Goal: Browse casually: Explore the website without a specific task or goal

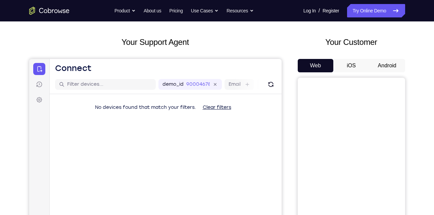
scroll to position [63, 0]
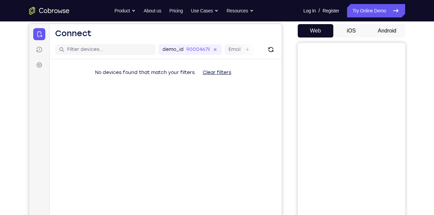
click at [382, 30] on button "Android" at bounding box center [387, 30] width 36 height 13
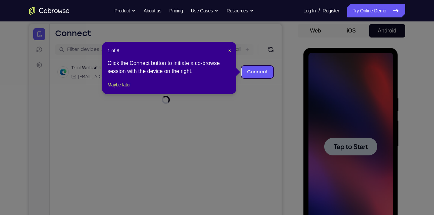
scroll to position [0, 0]
click at [230, 50] on span "×" at bounding box center [229, 50] width 3 height 5
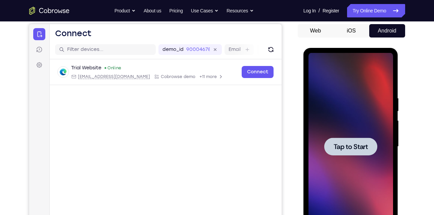
click at [388, 138] on div at bounding box center [350, 147] width 85 height 188
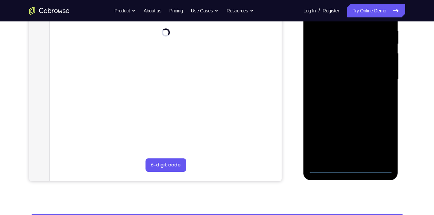
scroll to position [132, 0]
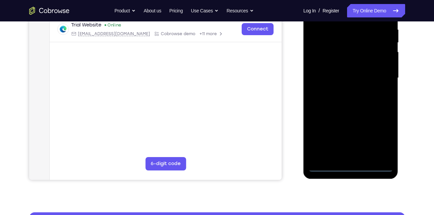
click at [350, 166] on div at bounding box center [350, 78] width 85 height 188
click at [382, 141] on div at bounding box center [350, 78] width 85 height 188
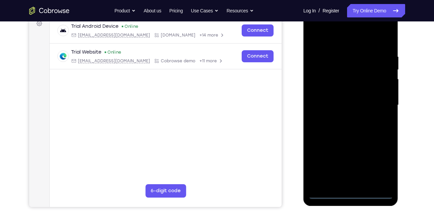
scroll to position [103, 0]
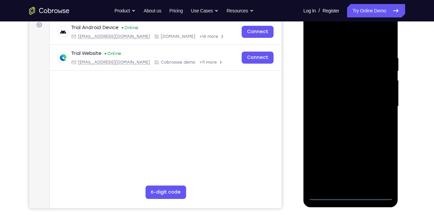
click at [359, 44] on div at bounding box center [350, 107] width 85 height 188
click at [382, 106] on div at bounding box center [350, 107] width 85 height 188
click at [341, 117] on div at bounding box center [350, 107] width 85 height 188
click at [345, 104] on div at bounding box center [350, 107] width 85 height 188
click at [345, 93] on div at bounding box center [350, 107] width 85 height 188
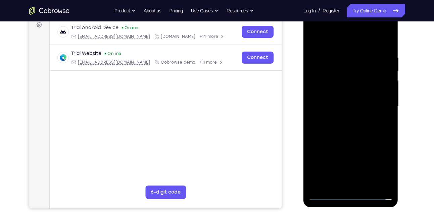
click at [345, 102] on div at bounding box center [350, 107] width 85 height 188
click at [335, 106] on div at bounding box center [350, 107] width 85 height 188
click at [332, 133] on div at bounding box center [350, 107] width 85 height 188
click at [336, 123] on div at bounding box center [350, 107] width 85 height 188
click at [336, 128] on div at bounding box center [350, 107] width 85 height 188
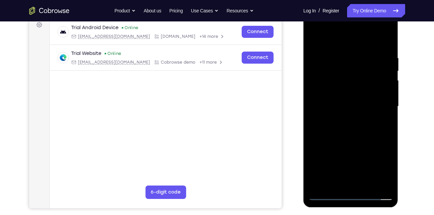
click at [386, 48] on div at bounding box center [350, 107] width 85 height 188
click at [334, 53] on div at bounding box center [350, 107] width 85 height 188
click at [376, 92] on div at bounding box center [350, 107] width 85 height 188
click at [383, 43] on div at bounding box center [350, 107] width 85 height 188
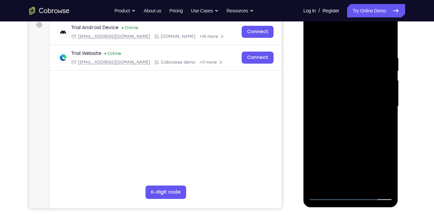
click at [369, 187] on div at bounding box center [350, 107] width 85 height 188
click at [362, 144] on div at bounding box center [350, 107] width 85 height 188
click at [363, 105] on div at bounding box center [350, 107] width 85 height 188
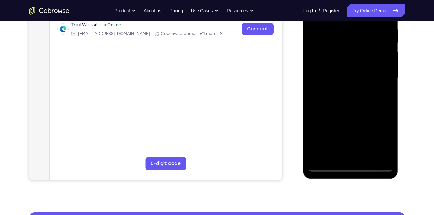
scroll to position [137, 0]
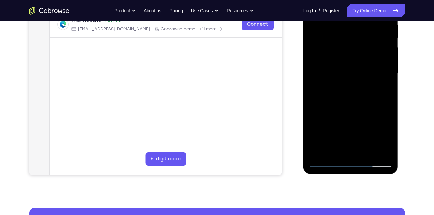
click at [381, 89] on div at bounding box center [350, 74] width 85 height 188
click at [379, 89] on div at bounding box center [350, 74] width 85 height 188
click at [382, 89] on div at bounding box center [350, 74] width 85 height 188
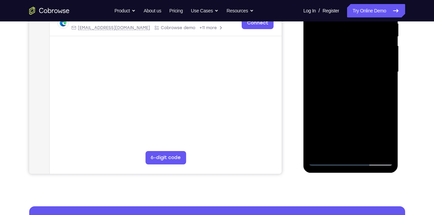
scroll to position [139, 0]
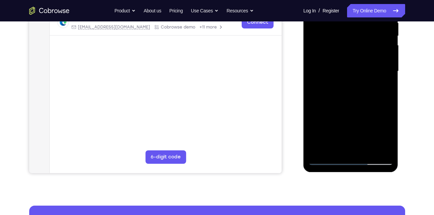
click at [388, 138] on div at bounding box center [350, 72] width 85 height 188
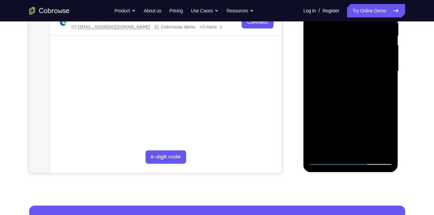
click at [388, 138] on div at bounding box center [350, 72] width 85 height 188
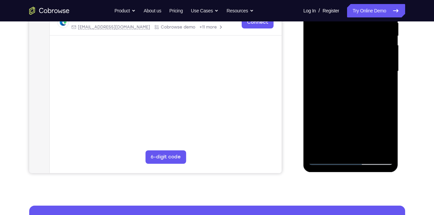
click at [382, 85] on div at bounding box center [350, 72] width 85 height 188
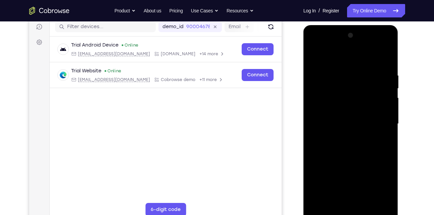
scroll to position [69, 0]
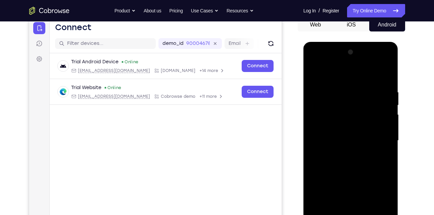
click at [315, 78] on div at bounding box center [350, 141] width 85 height 188
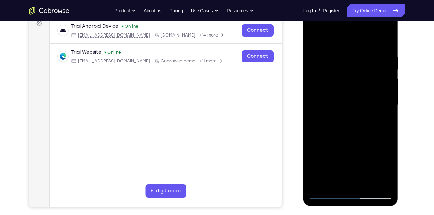
scroll to position [153, 0]
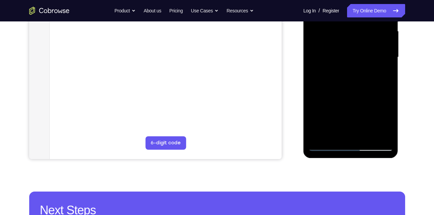
click at [329, 144] on div at bounding box center [350, 57] width 85 height 188
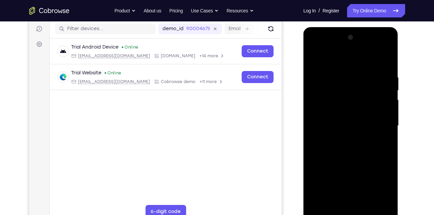
scroll to position [83, 0]
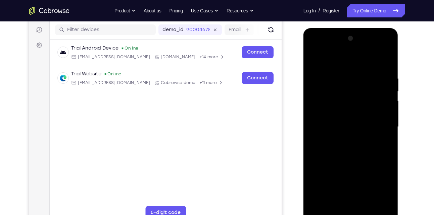
click at [316, 60] on div at bounding box center [350, 127] width 85 height 188
click at [389, 58] on div at bounding box center [350, 127] width 85 height 188
click at [359, 73] on div at bounding box center [350, 127] width 85 height 188
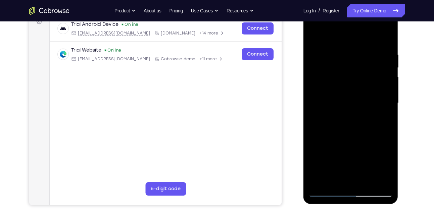
scroll to position [123, 0]
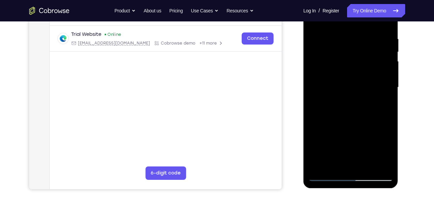
drag, startPoint x: 344, startPoint y: 80, endPoint x: 354, endPoint y: 73, distance: 12.3
drag, startPoint x: 354, startPoint y: 73, endPoint x: 393, endPoint y: 97, distance: 45.7
click at [393, 97] on div at bounding box center [350, 88] width 85 height 188
click at [319, 166] on div at bounding box center [350, 88] width 85 height 188
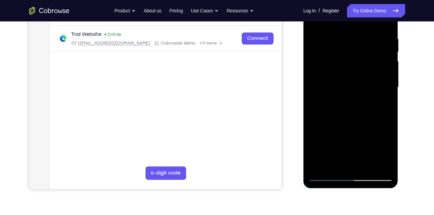
click at [319, 166] on div at bounding box center [350, 88] width 85 height 188
click at [324, 168] on div at bounding box center [350, 88] width 85 height 188
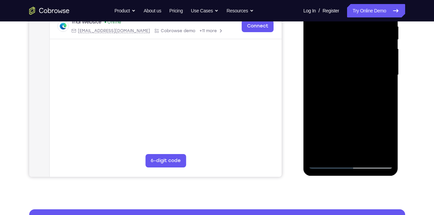
scroll to position [135, 0]
click at [383, 153] on div at bounding box center [350, 75] width 85 height 188
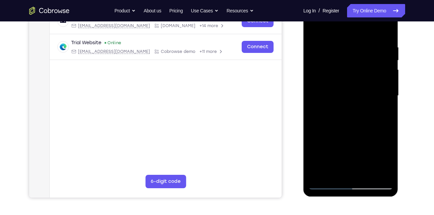
scroll to position [114, 0]
click at [378, 108] on div at bounding box center [350, 96] width 85 height 188
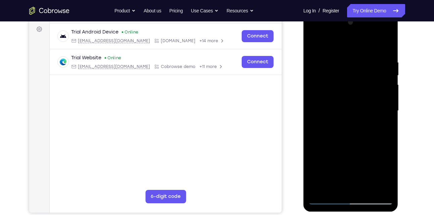
scroll to position [104, 0]
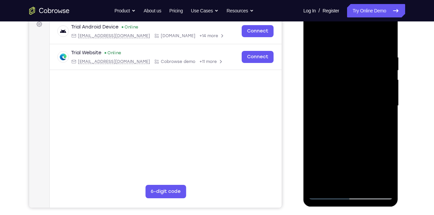
click at [329, 143] on div at bounding box center [350, 106] width 85 height 188
click at [332, 89] on div at bounding box center [350, 106] width 85 height 188
click at [317, 48] on div at bounding box center [350, 106] width 85 height 188
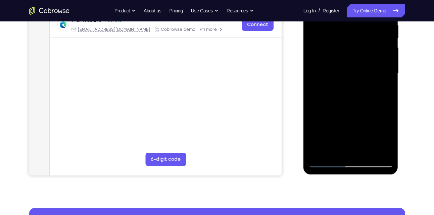
scroll to position [137, 0]
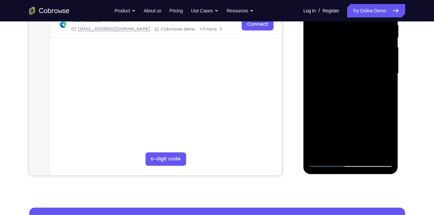
drag, startPoint x: 349, startPoint y: 96, endPoint x: 354, endPoint y: 140, distance: 43.9
click at [354, 140] on div at bounding box center [350, 74] width 85 height 188
click at [329, 100] on div at bounding box center [350, 74] width 85 height 188
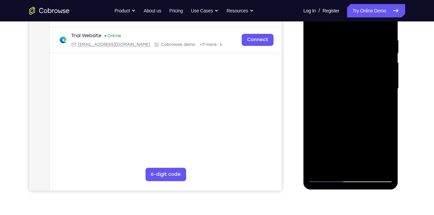
scroll to position [121, 0]
click at [318, 170] on div at bounding box center [350, 89] width 85 height 188
drag, startPoint x: 351, startPoint y: 50, endPoint x: 345, endPoint y: 119, distance: 69.7
click at [345, 119] on div at bounding box center [350, 89] width 85 height 188
drag, startPoint x: 376, startPoint y: 39, endPoint x: 322, endPoint y: 44, distance: 54.3
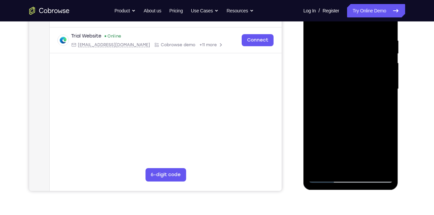
drag, startPoint x: 322, startPoint y: 44, endPoint x: 319, endPoint y: 39, distance: 5.9
click at [319, 39] on div at bounding box center [350, 89] width 85 height 188
drag, startPoint x: 379, startPoint y: 36, endPoint x: 351, endPoint y: 37, distance: 27.9
click at [351, 37] on div at bounding box center [350, 89] width 85 height 188
drag, startPoint x: 344, startPoint y: 121, endPoint x: 353, endPoint y: 104, distance: 19.2
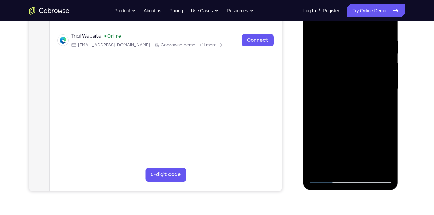
click at [353, 104] on div at bounding box center [350, 89] width 85 height 188
drag, startPoint x: 353, startPoint y: 104, endPoint x: 355, endPoint y: 72, distance: 32.0
click at [378, 126] on div at bounding box center [350, 89] width 85 height 188
click at [316, 151] on div at bounding box center [350, 89] width 85 height 188
click at [321, 151] on div at bounding box center [350, 89] width 85 height 188
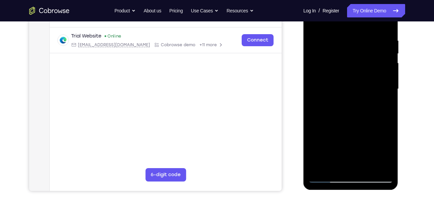
click at [324, 145] on div at bounding box center [350, 89] width 85 height 188
click at [326, 167] on div at bounding box center [350, 89] width 85 height 188
click at [333, 167] on div at bounding box center [350, 89] width 85 height 188
click at [386, 167] on div at bounding box center [350, 89] width 85 height 188
click at [368, 134] on div at bounding box center [350, 89] width 85 height 188
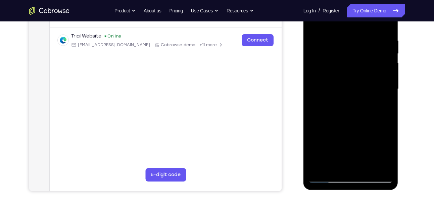
click at [368, 134] on div at bounding box center [350, 89] width 85 height 188
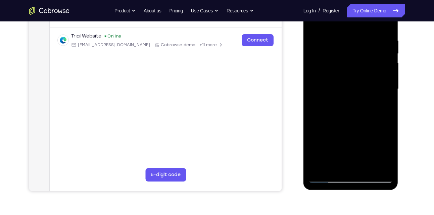
click at [368, 134] on div at bounding box center [350, 89] width 85 height 188
click at [385, 81] on div at bounding box center [350, 89] width 85 height 188
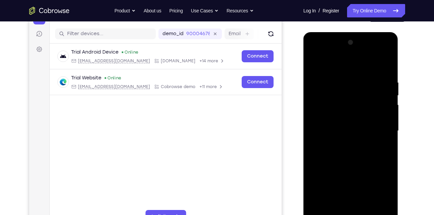
scroll to position [48, 0]
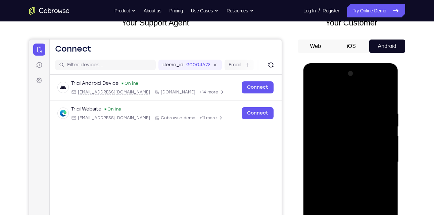
drag, startPoint x: 353, startPoint y: 112, endPoint x: 353, endPoint y: 130, distance: 18.1
click at [353, 130] on div at bounding box center [350, 162] width 85 height 188
click at [314, 92] on div at bounding box center [350, 162] width 85 height 188
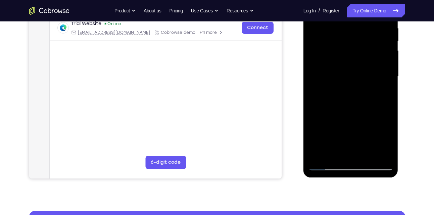
scroll to position [134, 0]
click at [316, 106] on div at bounding box center [350, 77] width 85 height 188
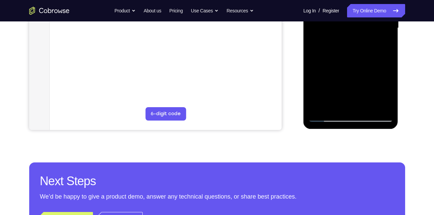
scroll to position [182, 0]
click at [323, 108] on div at bounding box center [350, 28] width 85 height 188
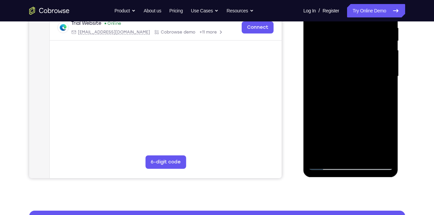
scroll to position [133, 0]
click at [384, 105] on div at bounding box center [350, 77] width 85 height 188
click at [387, 107] on div at bounding box center [350, 77] width 85 height 188
drag, startPoint x: 382, startPoint y: 132, endPoint x: 370, endPoint y: 59, distance: 73.8
drag, startPoint x: 370, startPoint y: 59, endPoint x: 375, endPoint y: 124, distance: 65.0
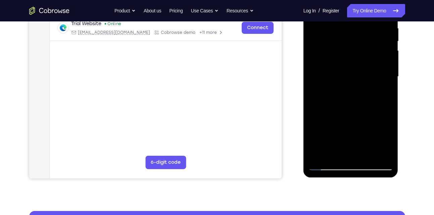
click at [375, 124] on div at bounding box center [350, 77] width 85 height 188
drag, startPoint x: 375, startPoint y: 124, endPoint x: 331, endPoint y: 5, distance: 127.0
drag, startPoint x: 331, startPoint y: 5, endPoint x: 365, endPoint y: 132, distance: 132.2
click at [365, 132] on div at bounding box center [350, 77] width 85 height 188
click at [366, 156] on div at bounding box center [350, 77] width 85 height 188
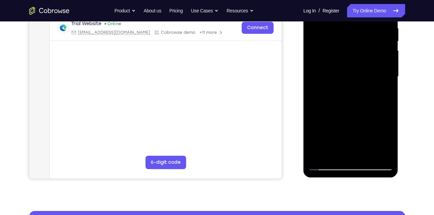
click at [362, 76] on div at bounding box center [350, 77] width 85 height 188
click at [380, 93] on div at bounding box center [350, 77] width 85 height 188
click at [329, 167] on div at bounding box center [350, 77] width 85 height 188
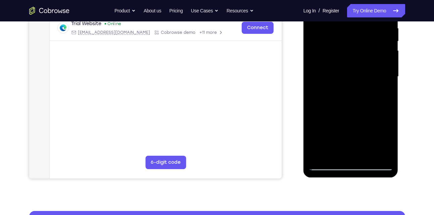
click at [317, 156] on div at bounding box center [350, 77] width 85 height 188
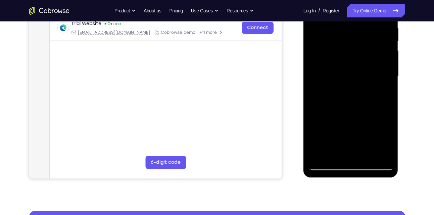
drag, startPoint x: 347, startPoint y: 39, endPoint x: 340, endPoint y: 125, distance: 85.9
click at [340, 125] on div at bounding box center [350, 77] width 85 height 188
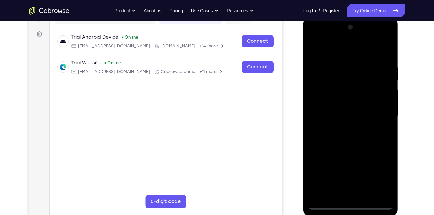
scroll to position [93, 0]
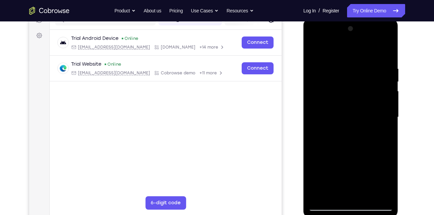
click at [388, 144] on div at bounding box center [350, 117] width 85 height 188
